Goal: Information Seeking & Learning: Find specific fact

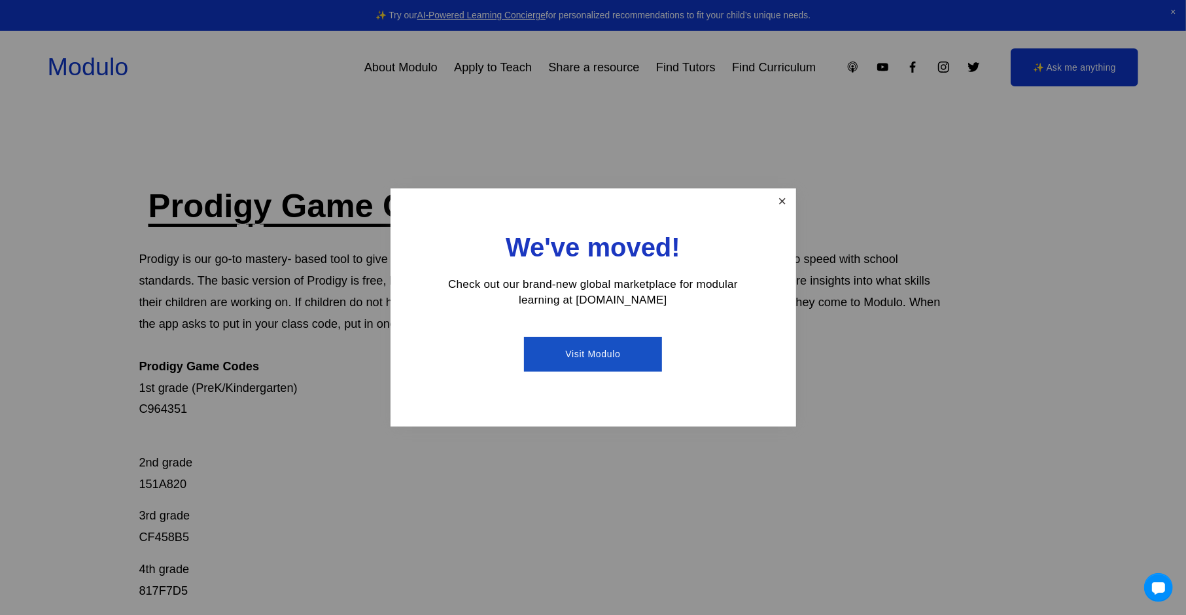
click at [785, 197] on link "Close" at bounding box center [781, 201] width 23 height 23
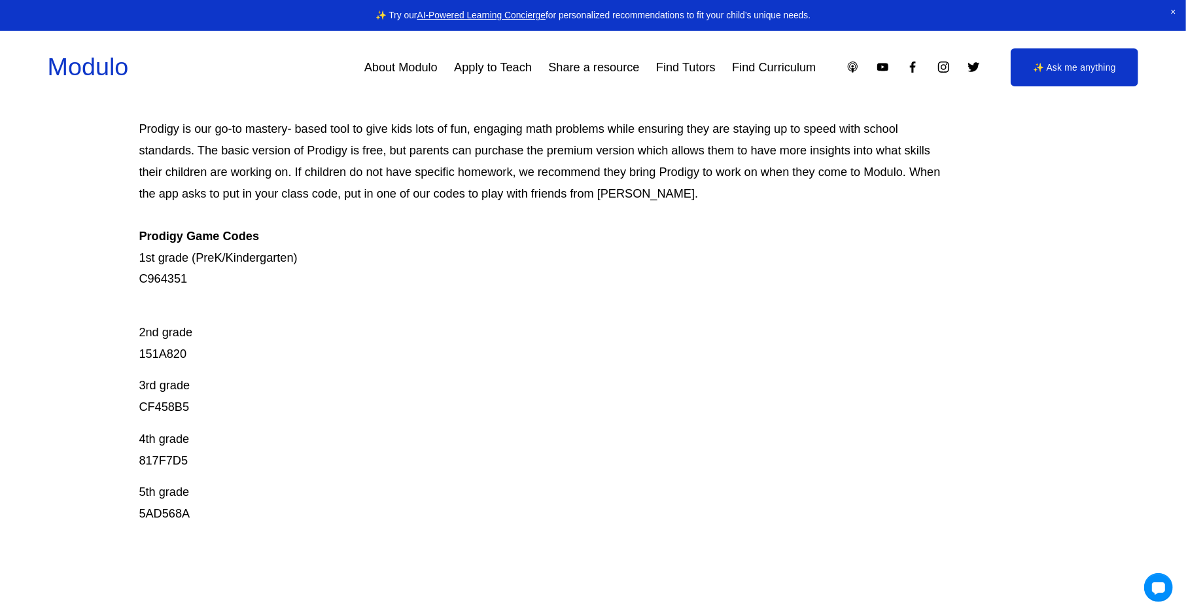
scroll to position [262, 0]
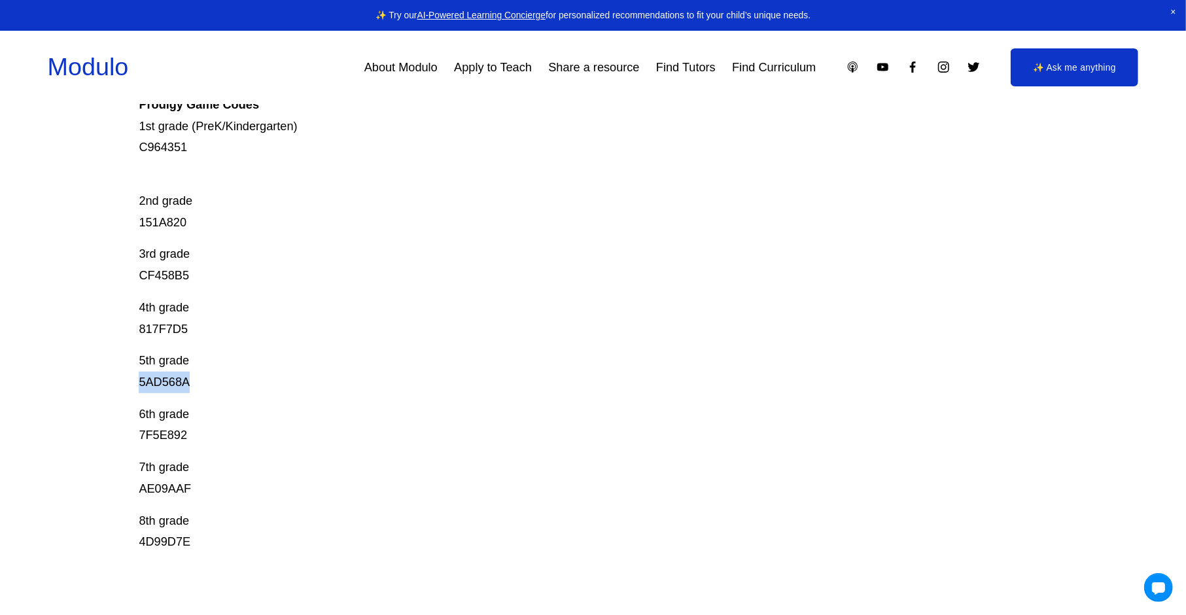
drag, startPoint x: 131, startPoint y: 377, endPoint x: 205, endPoint y: 391, distance: 75.8
click at [205, 391] on div "Prodigy Game Codes Prodigy is our go-to mastery- based tool to give kids lots o…" at bounding box center [593, 410] width 1186 height 974
copy p "5AD568A"
click at [439, 296] on div "Prodigy Game Codes Prodigy is our go-to mastery- based tool to give kids lots o…" at bounding box center [547, 238] width 816 height 630
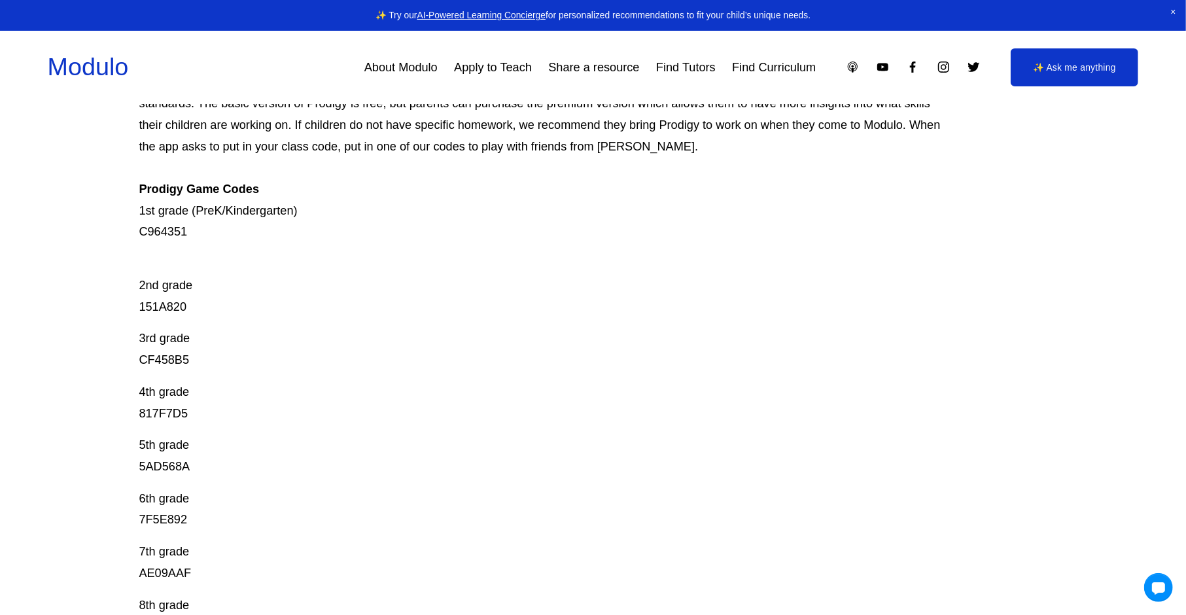
scroll to position [87, 0]
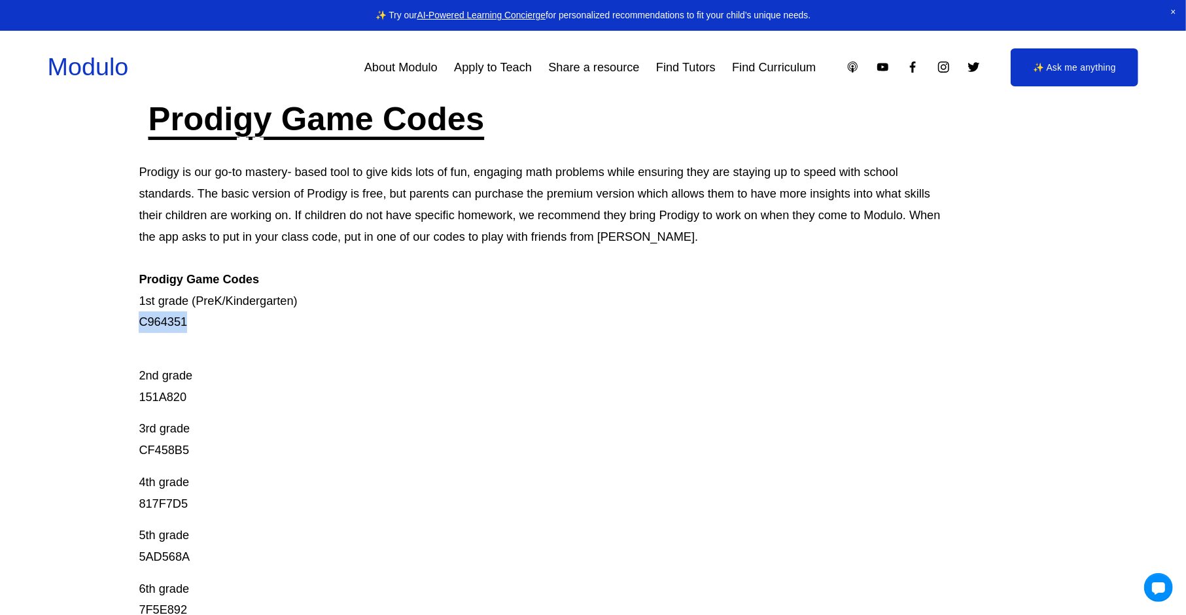
drag, startPoint x: 119, startPoint y: 321, endPoint x: 206, endPoint y: 331, distance: 87.5
click at [206, 331] on div "Prodigy Game Codes Prodigy is our go-to mastery- based tool to give kids lots o…" at bounding box center [593, 584] width 1186 height 974
drag, startPoint x: 127, startPoint y: 413, endPoint x: 93, endPoint y: 400, distance: 36.4
click at [95, 401] on div "Prodigy Game Codes Prodigy is our go-to mastery- based tool to give kids lots o…" at bounding box center [593, 584] width 1186 height 974
copy p "151A820"
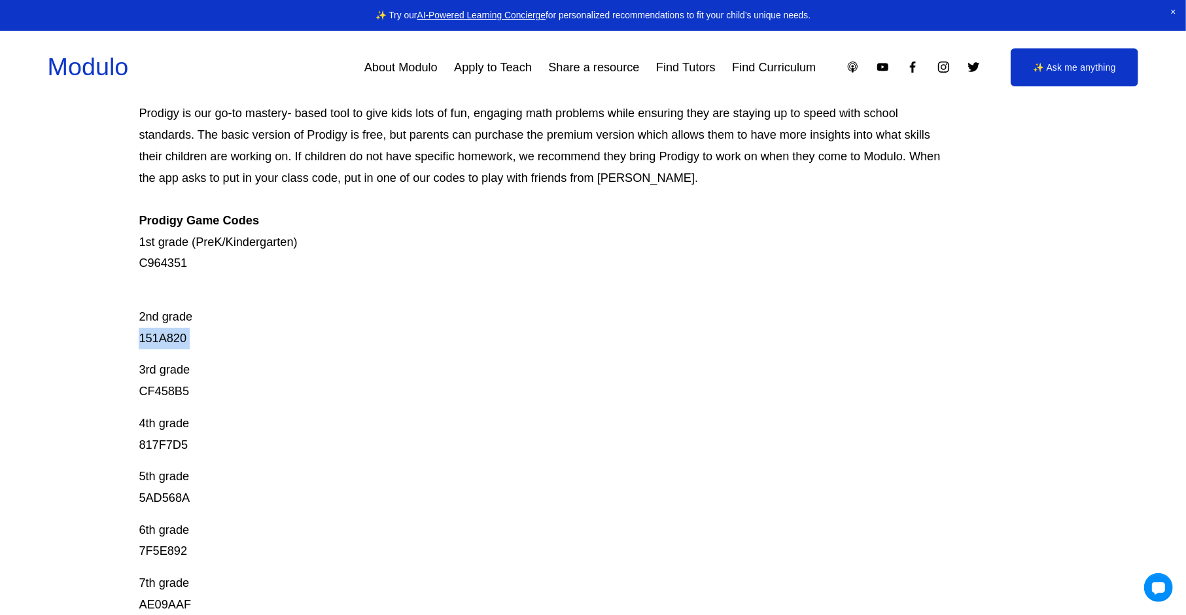
scroll to position [174, 0]
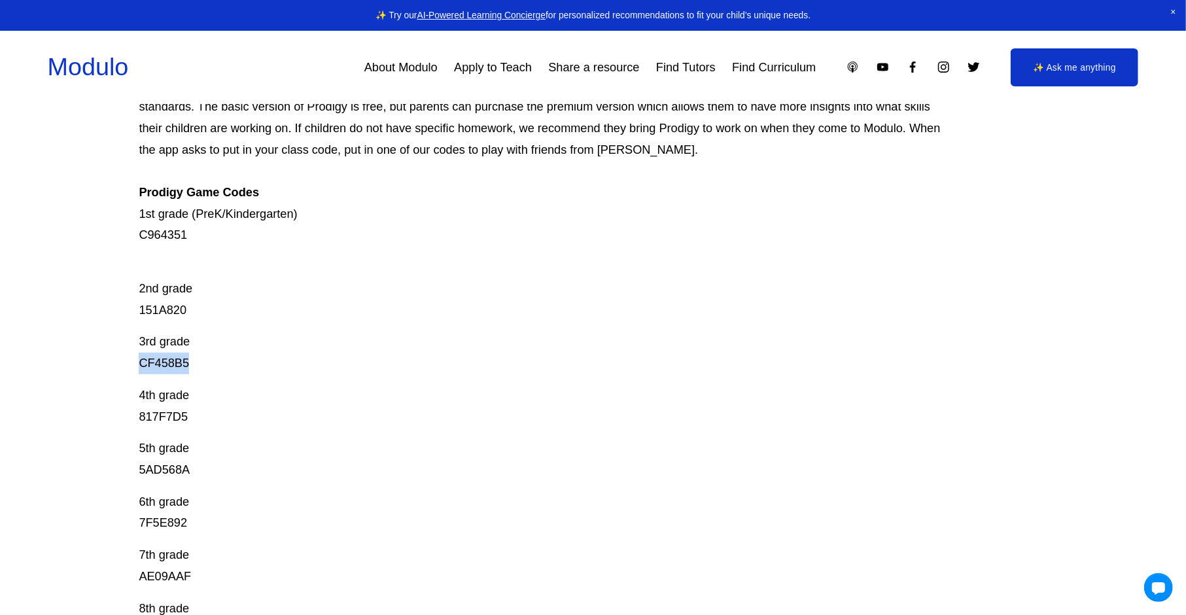
drag, startPoint x: 209, startPoint y: 364, endPoint x: 17, endPoint y: 364, distance: 191.6
click at [26, 373] on div "Prodigy Game Codes Prodigy is our go-to mastery- based tool to give kids lots o…" at bounding box center [593, 497] width 1186 height 974
drag, startPoint x: 270, startPoint y: 334, endPoint x: 221, endPoint y: 285, distance: 68.9
click at [205, 298] on div "Prodigy Game Codes Prodigy is our go-to mastery- based tool to give kids lots o…" at bounding box center [547, 325] width 816 height 630
drag, startPoint x: 287, startPoint y: 227, endPoint x: 228, endPoint y: 237, distance: 60.3
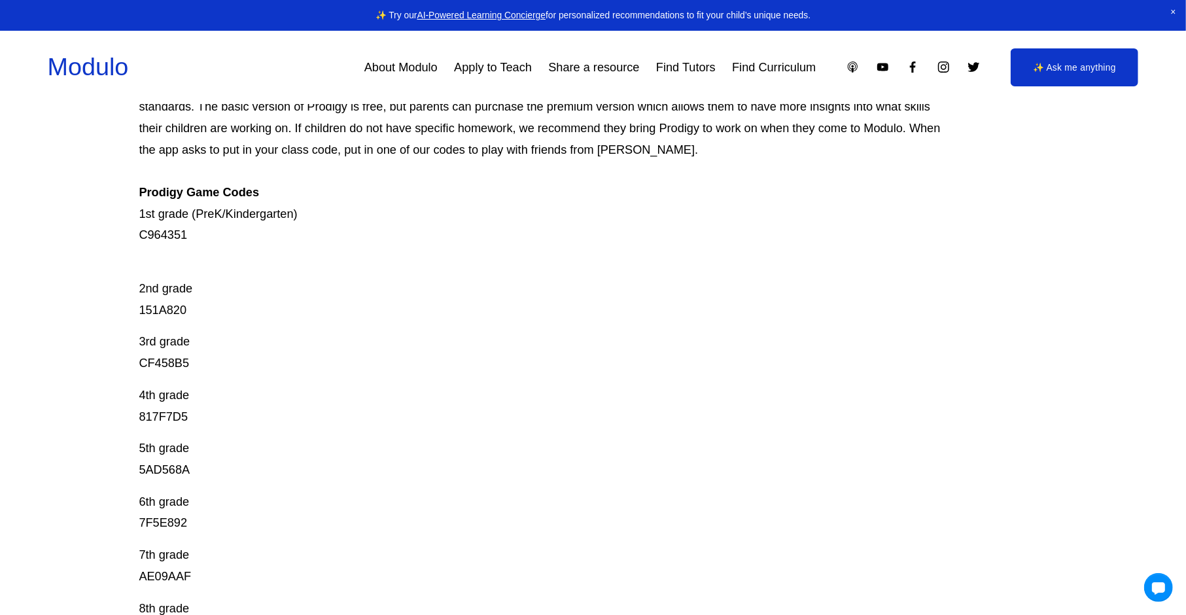
click at [281, 227] on p "Prodigy is our go-to mastery- based tool to give kids lots of fun, engaging mat…" at bounding box center [547, 160] width 816 height 171
drag, startPoint x: 209, startPoint y: 237, endPoint x: 62, endPoint y: 245, distance: 147.3
click at [62, 245] on div "Prodigy Game Codes Prodigy is our go-to mastery- based tool to give kids lots o…" at bounding box center [593, 497] width 1186 height 974
copy p "C964351"
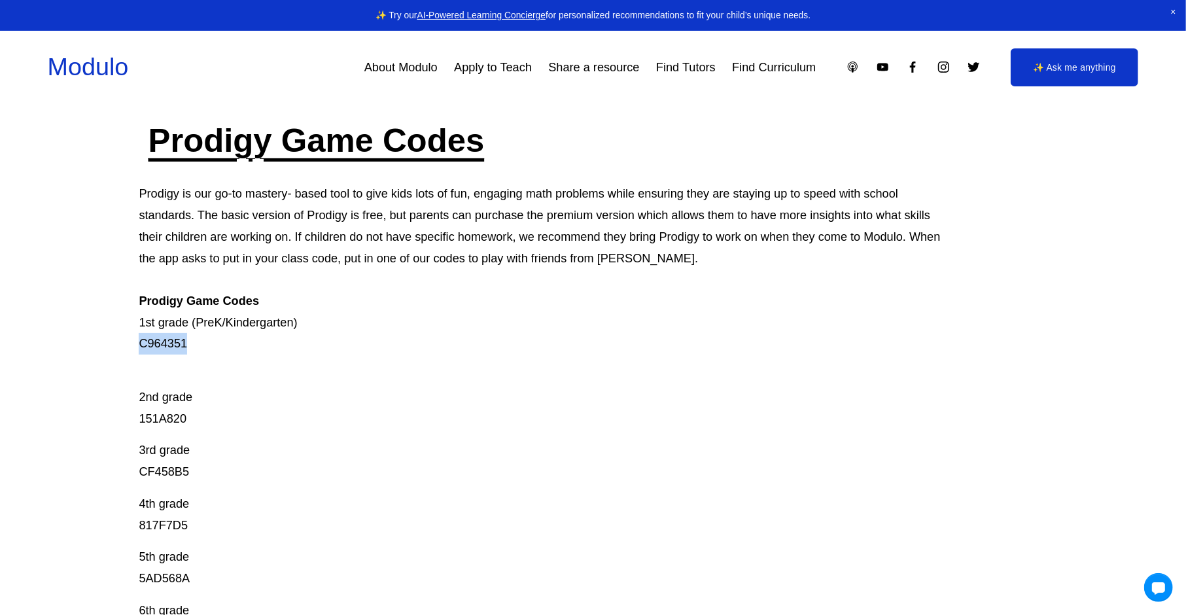
scroll to position [0, 0]
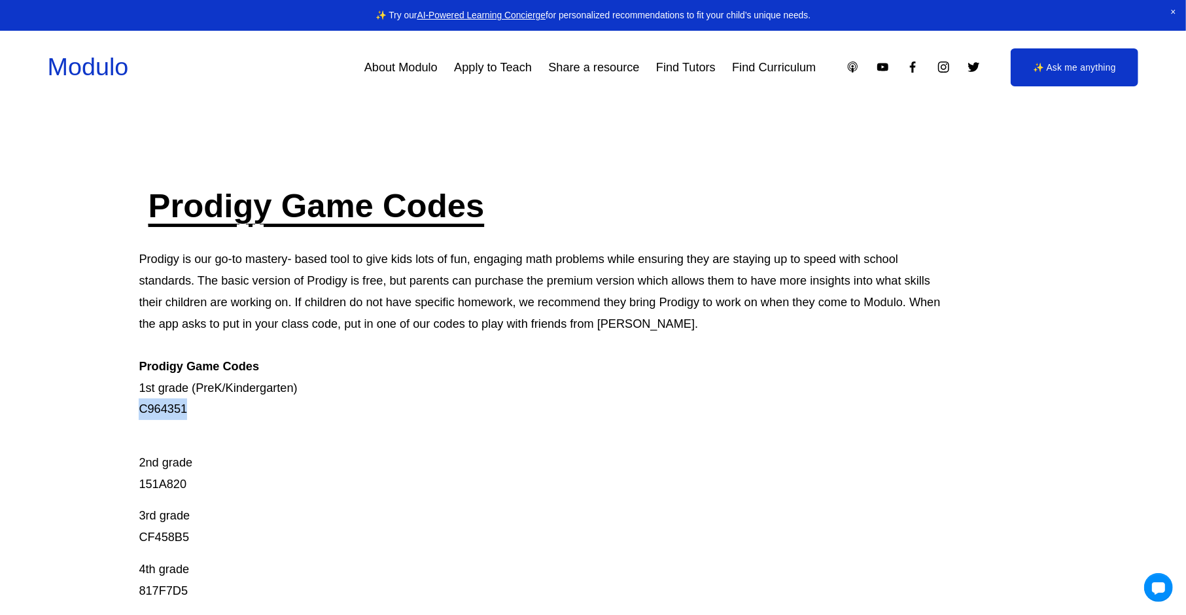
click at [1028, 67] on link "✨ Ask me anything" at bounding box center [1074, 66] width 128 height 37
